Goal: Information Seeking & Learning: Learn about a topic

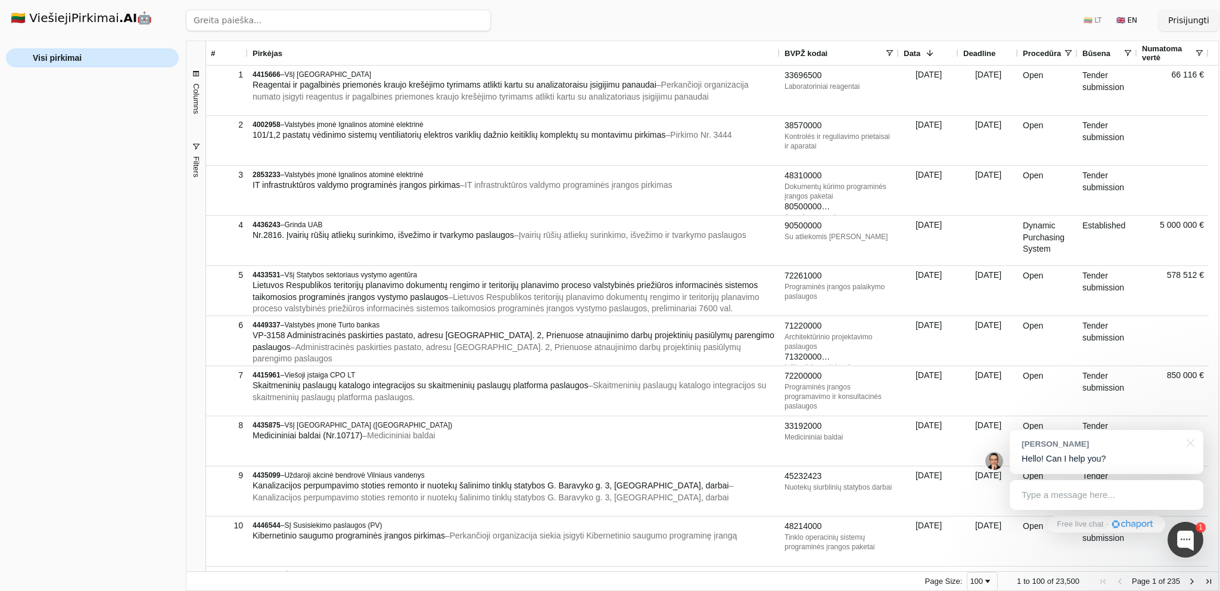
click at [77, 59] on span "Visi pirkimai" at bounding box center [57, 58] width 49 height 18
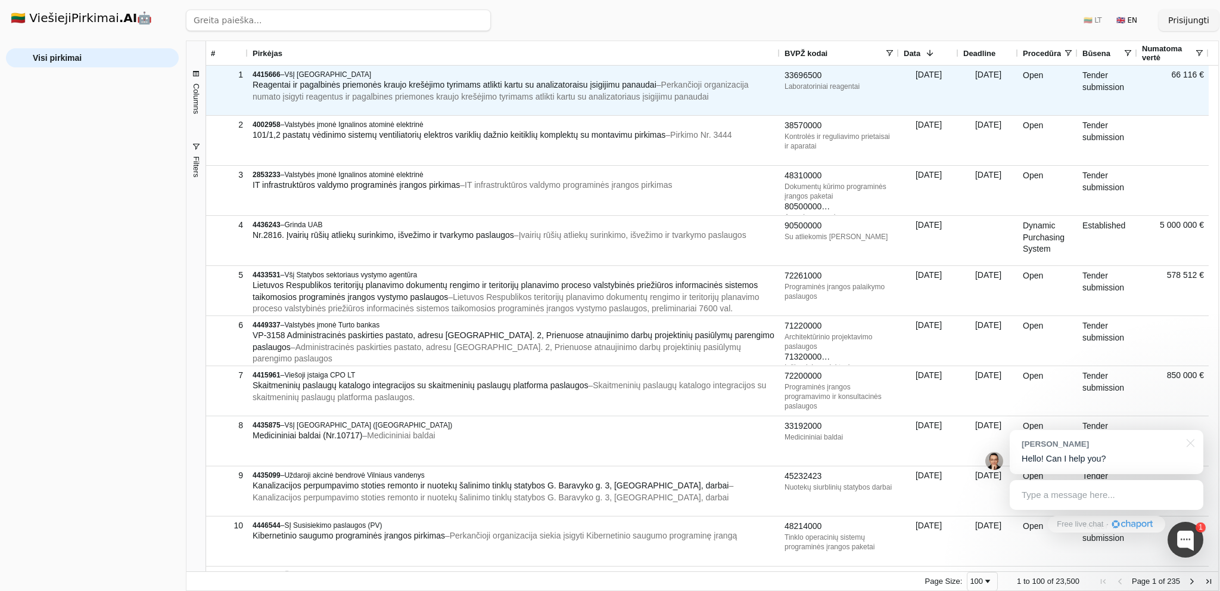
click at [322, 89] on span "Reagentai ir pagalbinės priemonės kraujo krešėjimo tyrimams atlikti kartu su an…" at bounding box center [455, 85] width 404 height 10
